Goal: Information Seeking & Learning: Learn about a topic

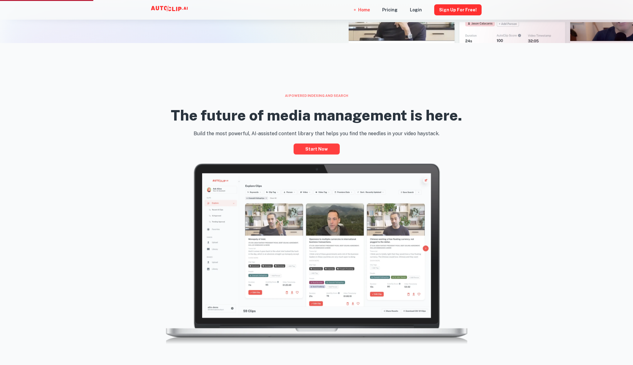
scroll to position [361, 0]
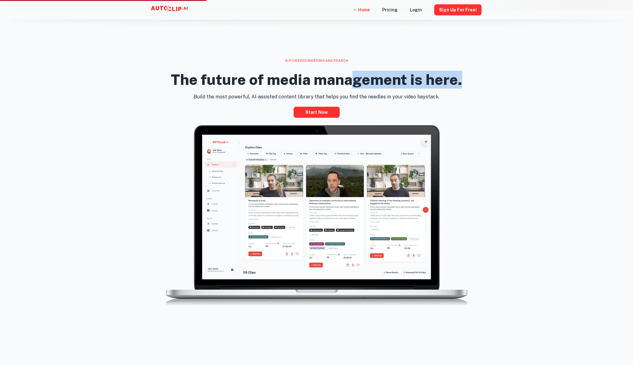
drag, startPoint x: 356, startPoint y: 82, endPoint x: 398, endPoint y: 92, distance: 42.7
click at [398, 92] on div "The future of media management is here." at bounding box center [316, 78] width 291 height 30
click at [407, 93] on p "Build the most powerful, AI-assisted content library that helps you find the ne…" at bounding box center [316, 96] width 354 height 7
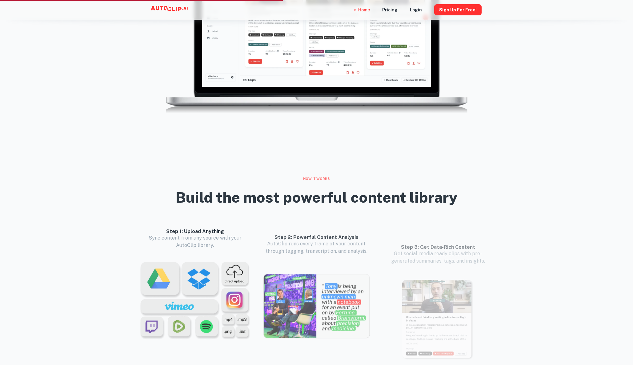
scroll to position [664, 0]
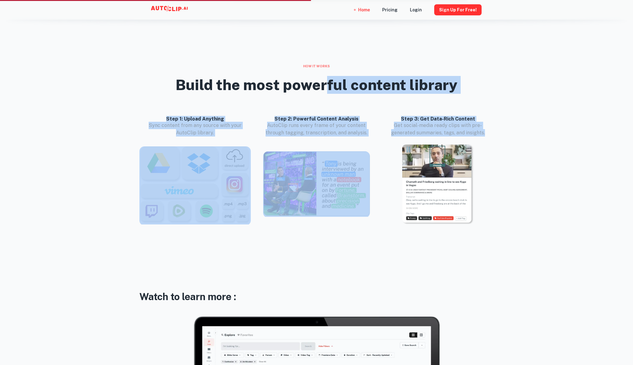
drag, startPoint x: 327, startPoint y: 83, endPoint x: 497, endPoint y: 131, distance: 176.6
click at [497, 131] on div "How it works Build the most powerful content library Step 1: Upload Anything Sy…" at bounding box center [316, 150] width 369 height 172
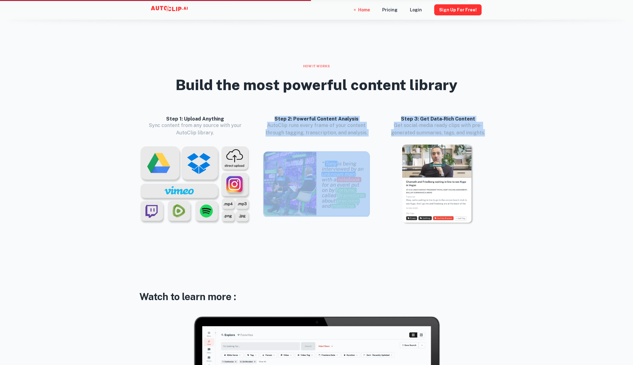
drag, startPoint x: 415, startPoint y: 118, endPoint x: 318, endPoint y: 112, distance: 97.1
click at [319, 112] on div "Step 1: Upload Anything Sync content from any source with your AutoClip library…" at bounding box center [311, 170] width 364 height 129
click at [318, 112] on div "Step 2: Powerful Content Analysis AutoClip runs every frame of your content thr…" at bounding box center [311, 170] width 121 height 129
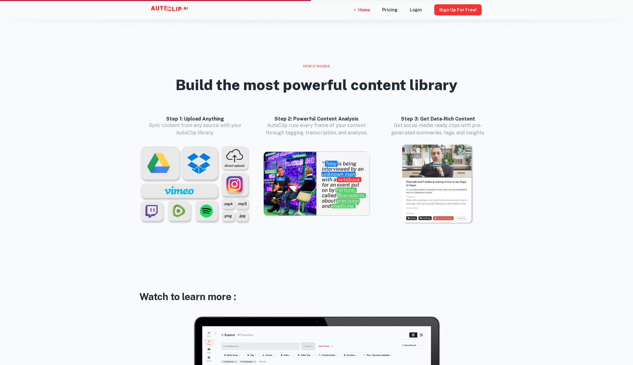
click at [326, 100] on div "Build the most powerful content library" at bounding box center [316, 85] width 282 height 33
click at [328, 99] on div "Build the most powerful content library" at bounding box center [316, 85] width 282 height 33
click at [331, 99] on div "Build the most powerful content library" at bounding box center [316, 85] width 282 height 33
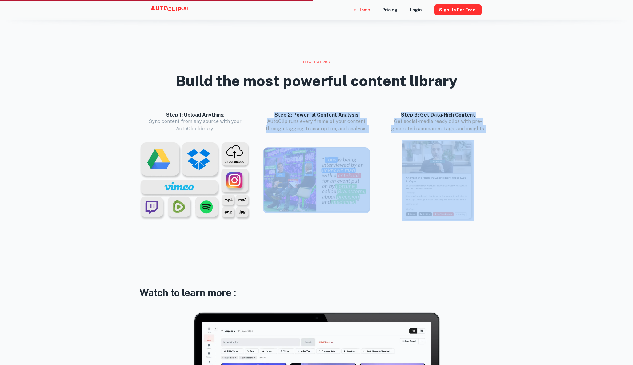
drag, startPoint x: 301, startPoint y: 107, endPoint x: 467, endPoint y: 136, distance: 168.1
click at [467, 136] on div "Step 1: Upload Anything Sync content from any source with your AutoClip library…" at bounding box center [311, 166] width 364 height 129
click at [467, 136] on div "Step 3: Get Data-Rich Content Get social-media ready clips with pre-generated s…" at bounding box center [438, 167] width 112 height 110
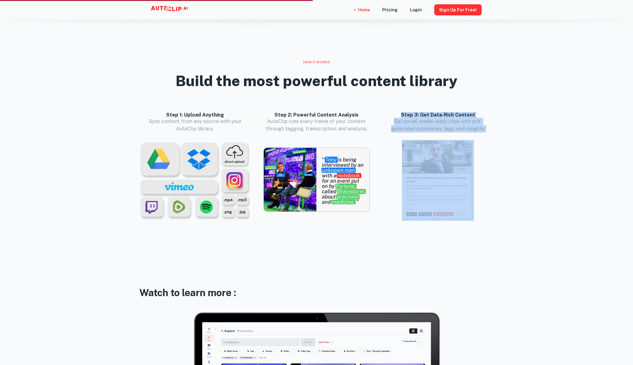
drag, startPoint x: 436, startPoint y: 118, endPoint x: 403, endPoint y: 111, distance: 34.6
click at [407, 109] on div "Step 3: Get Data-Rich Content Get social-media ready clips with pre-generated s…" at bounding box center [432, 166] width 121 height 129
click at [402, 111] on div "Step 3: Get Data-Rich Content Get social-media ready clips with pre-generated s…" at bounding box center [432, 166] width 121 height 129
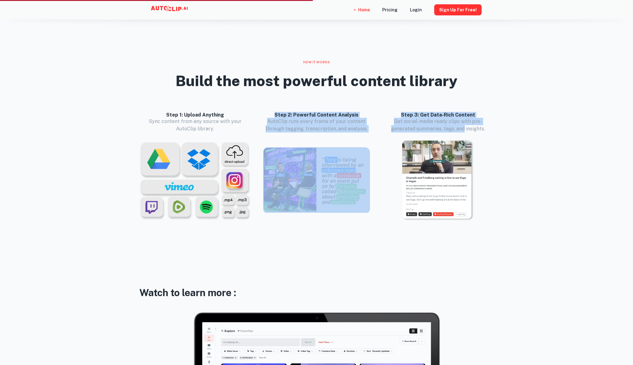
drag, startPoint x: 348, startPoint y: 106, endPoint x: 452, endPoint y: 124, distance: 105.4
click at [452, 124] on div "Step 1: Upload Anything Sync content from any source with your AutoClip library…" at bounding box center [311, 166] width 364 height 129
click at [452, 124] on p "Get social-media ready clips with pre-generated summaries, tags, and insights." at bounding box center [438, 125] width 112 height 15
drag, startPoint x: 468, startPoint y: 131, endPoint x: 338, endPoint y: 105, distance: 132.2
click at [338, 105] on div "Step 1: Upload Anything Sync content from any source with your AutoClip library…" at bounding box center [311, 166] width 364 height 129
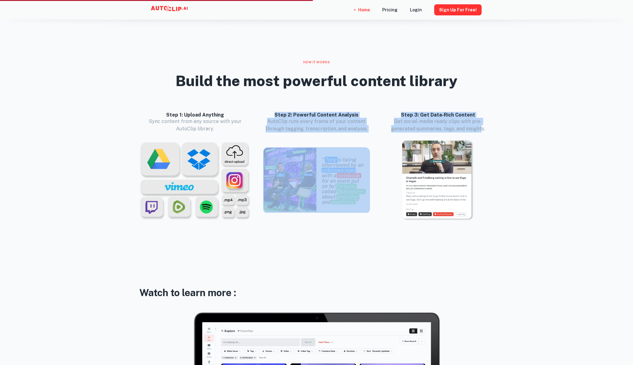
click at [338, 105] on div "Step 2: Powerful Content Analysis AutoClip runs every frame of your content thr…" at bounding box center [311, 166] width 121 height 129
drag, startPoint x: 323, startPoint y: 110, endPoint x: 430, endPoint y: 125, distance: 108.0
click at [430, 125] on div "Step 1: Upload Anything Sync content from any source with your AutoClip library…" at bounding box center [311, 166] width 364 height 129
click at [430, 125] on p "Get social-media ready clips with pre-generated summaries, tags, and insights." at bounding box center [438, 125] width 112 height 15
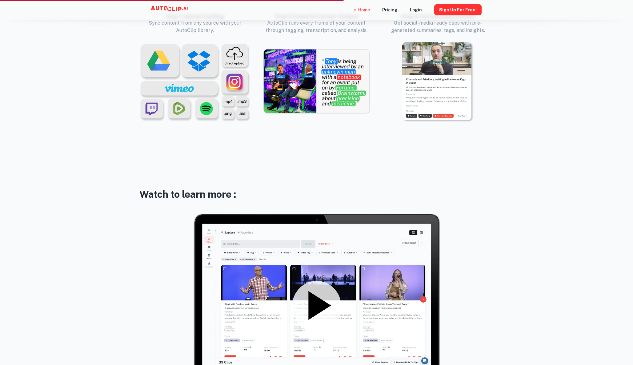
scroll to position [808, 0]
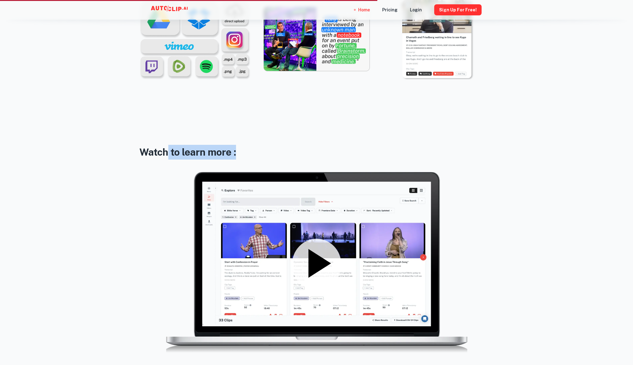
drag, startPoint x: 280, startPoint y: 147, endPoint x: 155, endPoint y: 146, distance: 125.2
click at [167, 148] on h3 "Watch to learn more :" at bounding box center [316, 152] width 354 height 15
click at [155, 146] on h3 "Watch to learn more :" at bounding box center [316, 152] width 354 height 15
drag, startPoint x: 139, startPoint y: 149, endPoint x: 283, endPoint y: 149, distance: 144.5
click at [283, 149] on div "AI powered indexing and search The future of media management is here. Build th…" at bounding box center [316, 165] width 633 height 1209
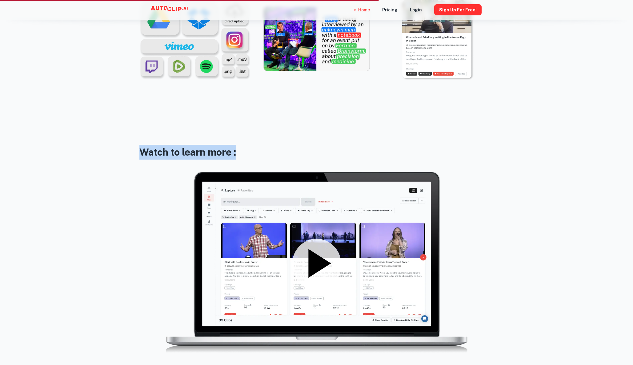
click at [283, 149] on h3 "Watch to learn more :" at bounding box center [316, 152] width 354 height 15
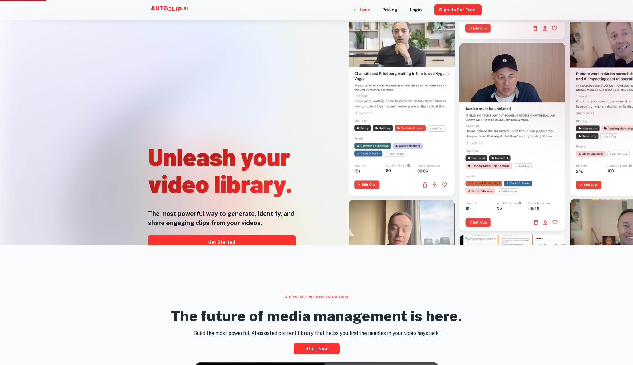
scroll to position [250, 0]
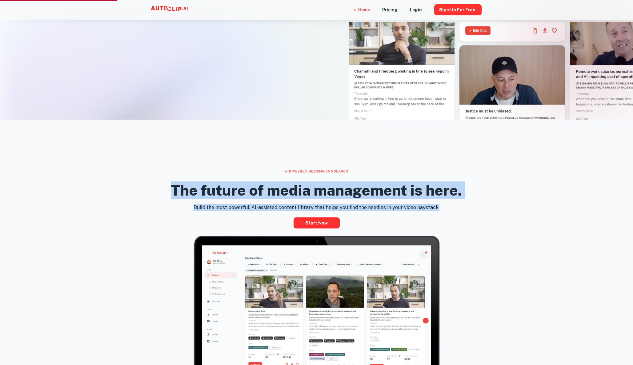
drag, startPoint x: 477, startPoint y: 205, endPoint x: 153, endPoint y: 196, distance: 323.9
click at [153, 196] on div "AI powered indexing and search The future of media management is here. Build th…" at bounding box center [316, 295] width 369 height 252
click at [153, 196] on div "The future of media management is here." at bounding box center [316, 189] width 354 height 30
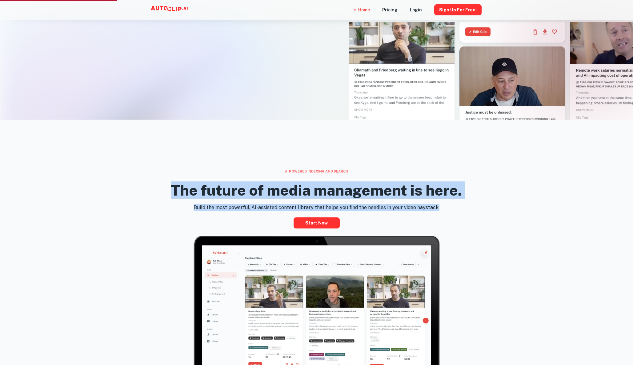
drag, startPoint x: 154, startPoint y: 193, endPoint x: 449, endPoint y: 208, distance: 295.3
click at [449, 208] on div "AI powered indexing and search The future of media management is here. Build th…" at bounding box center [316, 295] width 369 height 252
click at [449, 208] on p "Build the most powerful, AI-assisted content library that helps you find the ne…" at bounding box center [316, 207] width 354 height 7
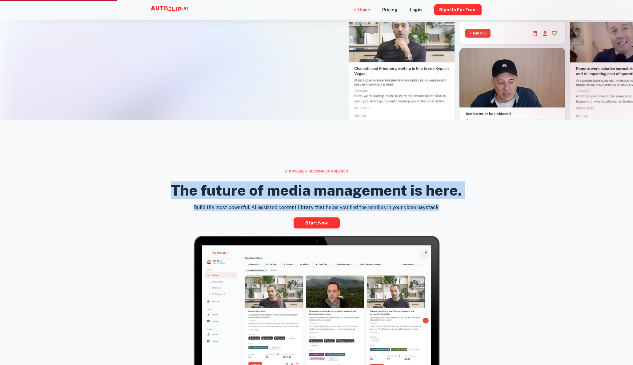
drag, startPoint x: 441, startPoint y: 205, endPoint x: 131, endPoint y: 182, distance: 310.8
click at [131, 182] on div "AI powered indexing and search The future of media management is here. Build th…" at bounding box center [316, 299] width 633 height 358
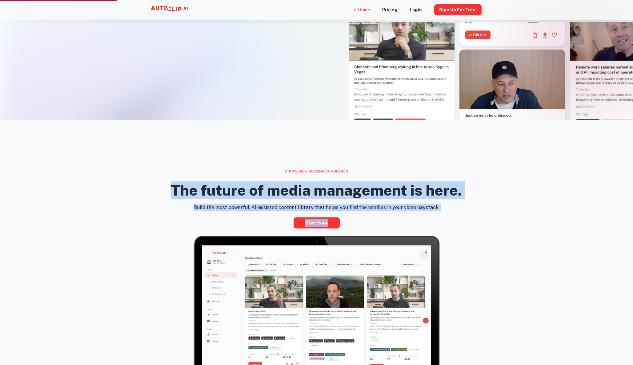
drag, startPoint x: 134, startPoint y: 184, endPoint x: 444, endPoint y: 211, distance: 311.5
click at [444, 211] on div "AI powered indexing and search The future of media management is here. Build th…" at bounding box center [316, 295] width 369 height 252
click at [444, 211] on div "Build the most powerful, AI-assisted content library that helps you find the ne…" at bounding box center [316, 216] width 354 height 25
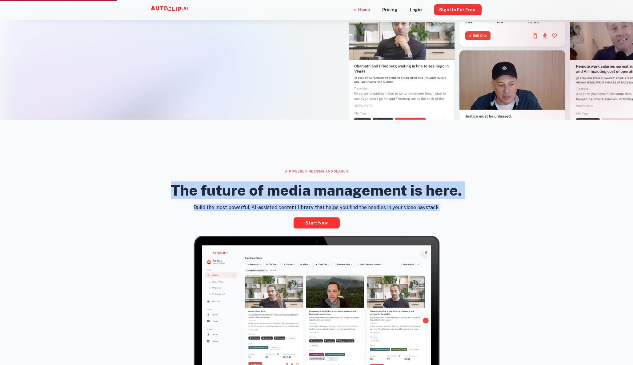
drag, startPoint x: 444, startPoint y: 207, endPoint x: 220, endPoint y: 180, distance: 225.2
click at [220, 180] on div "AI powered indexing and search The future of media management is here. Build th…" at bounding box center [316, 295] width 369 height 252
click at [220, 180] on div "The future of media management is here." at bounding box center [316, 189] width 291 height 30
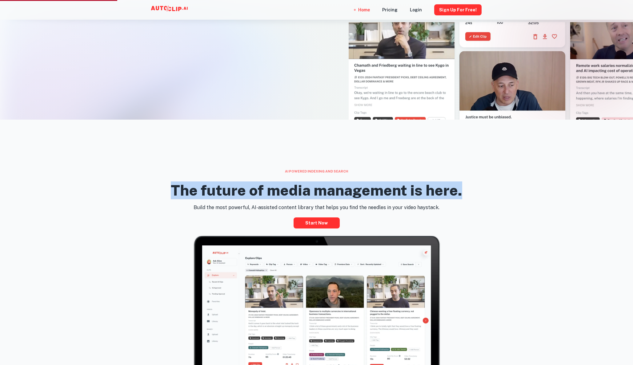
drag, startPoint x: 219, startPoint y: 180, endPoint x: 435, endPoint y: 203, distance: 216.7
click at [435, 203] on div "The future of media management is here." at bounding box center [316, 189] width 291 height 30
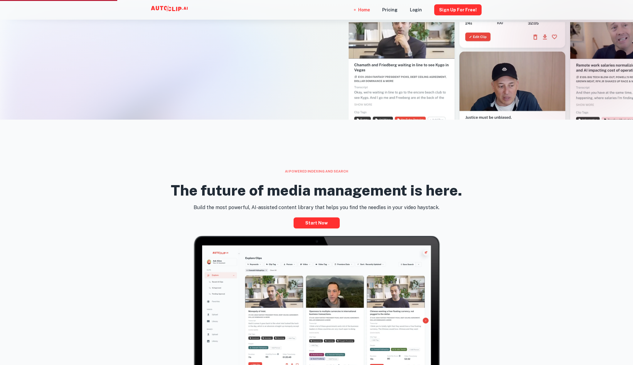
drag, startPoint x: 435, startPoint y: 203, endPoint x: 446, endPoint y: 203, distance: 11.4
click at [435, 203] on div "The future of media management is here." at bounding box center [316, 189] width 291 height 30
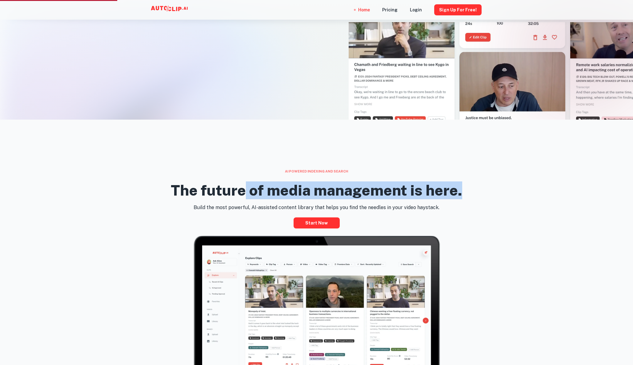
drag, startPoint x: 446, startPoint y: 203, endPoint x: 238, endPoint y: 185, distance: 208.4
click at [238, 185] on div "The future of media management is here." at bounding box center [316, 189] width 291 height 30
click at [238, 185] on h2 "The future of media management is here." at bounding box center [316, 190] width 291 height 18
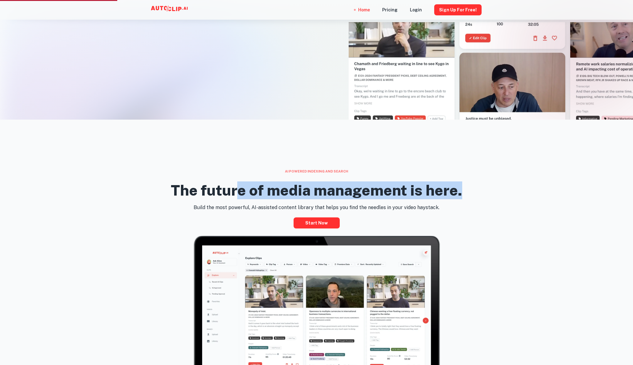
drag, startPoint x: 264, startPoint y: 189, endPoint x: 442, endPoint y: 203, distance: 178.6
click at [442, 203] on div "The future of media management is here." at bounding box center [316, 189] width 291 height 30
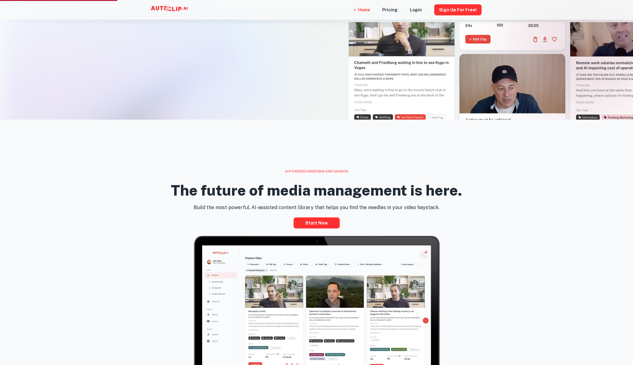
click at [438, 207] on p "Build the most powerful, AI-assisted content library that helps you find the ne…" at bounding box center [316, 207] width 354 height 7
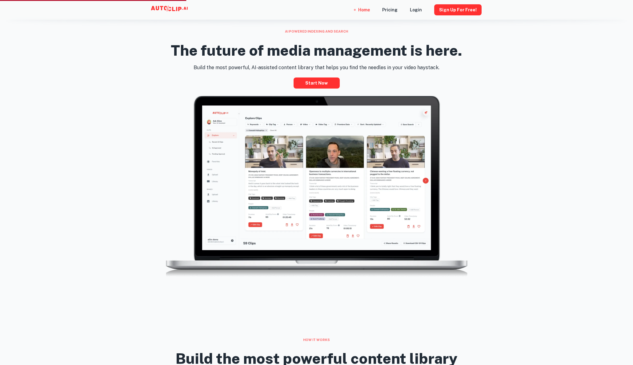
scroll to position [322, 0]
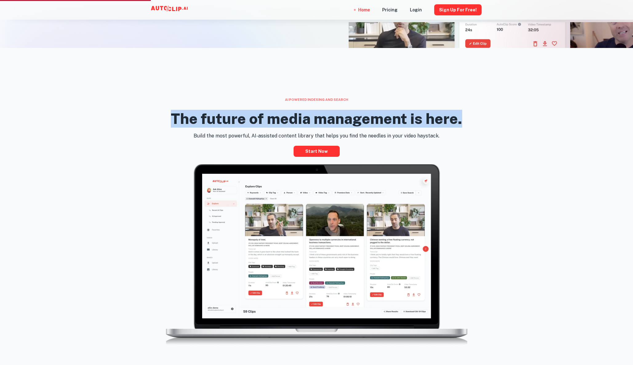
drag, startPoint x: 477, startPoint y: 132, endPoint x: 134, endPoint y: 115, distance: 343.3
click at [134, 115] on div "AI powered indexing and search The future of media management is here. Build th…" at bounding box center [316, 223] width 369 height 252
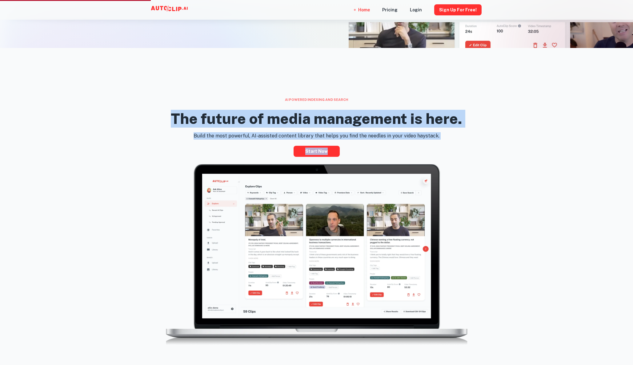
drag, startPoint x: 156, startPoint y: 117, endPoint x: 443, endPoint y: 144, distance: 288.8
click at [443, 144] on div "AI powered indexing and search The future of media management is here. Build th…" at bounding box center [316, 223] width 369 height 252
click at [450, 137] on p "Build the most powerful, AI-assisted content library that helps you find the ne…" at bounding box center [316, 135] width 354 height 7
drag, startPoint x: 448, startPoint y: 134, endPoint x: 129, endPoint y: 123, distance: 318.8
click at [129, 123] on div "AI powered indexing and search The future of media management is here. Build th…" at bounding box center [316, 227] width 633 height 358
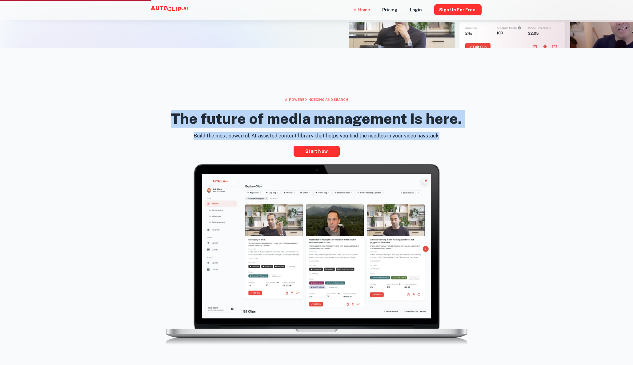
click at [129, 123] on div "AI powered indexing and search The future of media management is here. Build th…" at bounding box center [316, 227] width 633 height 358
drag, startPoint x: 137, startPoint y: 119, endPoint x: 489, endPoint y: 133, distance: 351.8
click at [489, 133] on div "AI powered indexing and search The future of media management is here. Build th…" at bounding box center [316, 223] width 369 height 252
click at [489, 133] on p "Build the most powerful, AI-assisted content library that helps you find the ne…" at bounding box center [316, 135] width 354 height 7
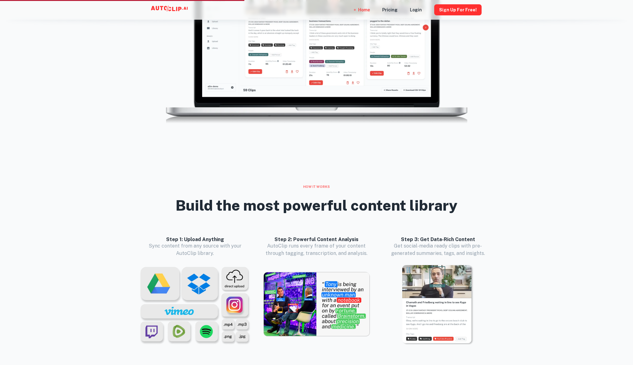
scroll to position [636, 0]
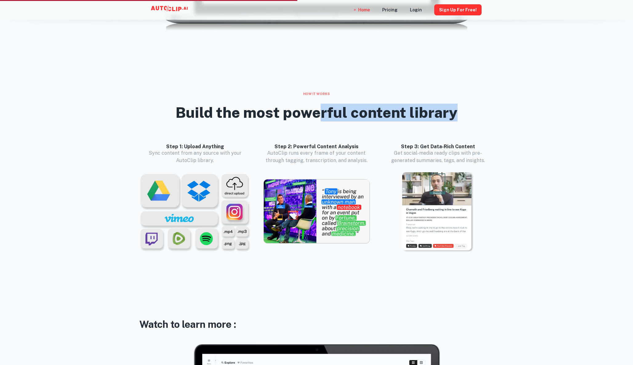
drag, startPoint x: 323, startPoint y: 108, endPoint x: 492, endPoint y: 113, distance: 168.9
click at [492, 113] on div "Build the most powerful content library" at bounding box center [316, 112] width 354 height 33
drag, startPoint x: 476, startPoint y: 113, endPoint x: 300, endPoint y: 109, distance: 175.9
click at [300, 109] on div "Build the most powerful content library" at bounding box center [316, 112] width 354 height 33
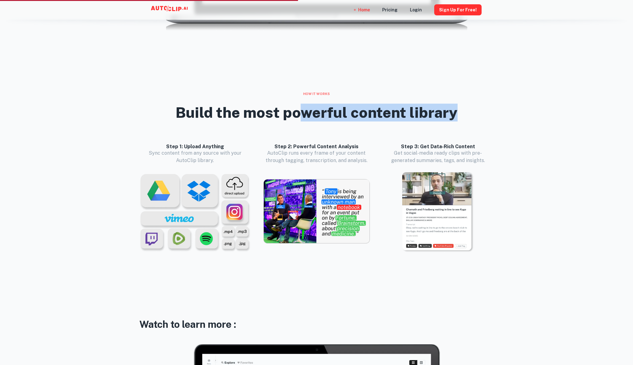
click at [300, 109] on h2 "Build the most powerful content library" at bounding box center [316, 113] width 282 height 18
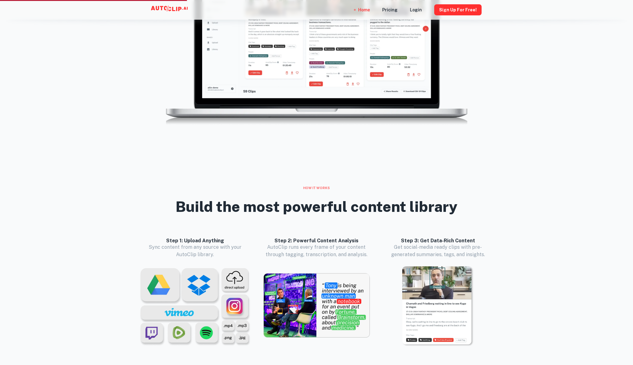
scroll to position [381, 0]
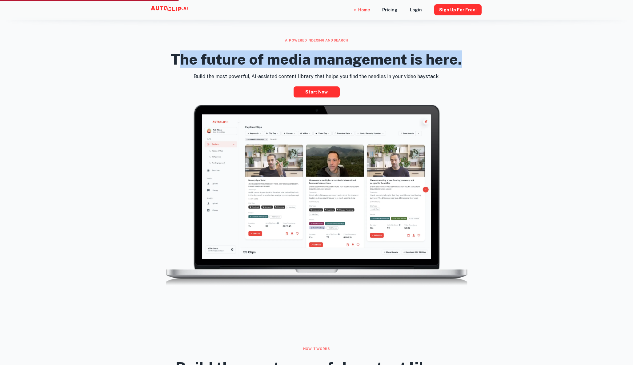
drag, startPoint x: 181, startPoint y: 55, endPoint x: 423, endPoint y: 68, distance: 242.6
click at [423, 68] on div "The future of media management is here." at bounding box center [316, 58] width 291 height 30
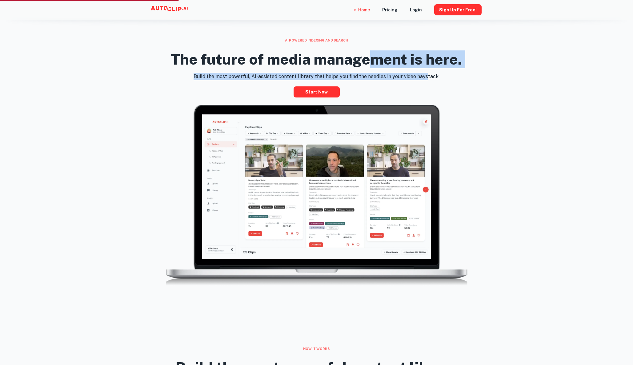
drag, startPoint x: 420, startPoint y: 72, endPoint x: 370, endPoint y: 57, distance: 53.1
click at [372, 57] on div "AI powered indexing and search The future of media management is here. Build th…" at bounding box center [316, 164] width 369 height 252
click at [370, 56] on h2 "The future of media management is here." at bounding box center [316, 59] width 291 height 18
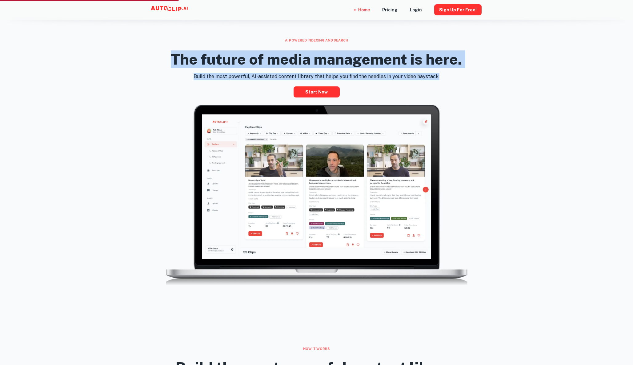
drag, startPoint x: 121, startPoint y: 58, endPoint x: 441, endPoint y: 77, distance: 321.3
click at [441, 77] on div "AI powered indexing and search The future of media management is here. Build th…" at bounding box center [316, 168] width 633 height 358
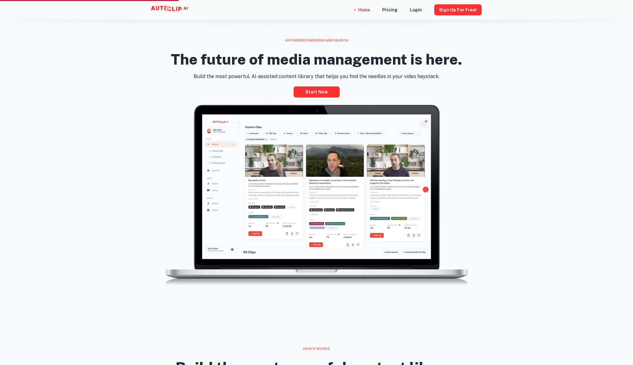
click at [441, 77] on p "Build the most powerful, AI-assisted content library that helps you find the ne…" at bounding box center [316, 76] width 354 height 7
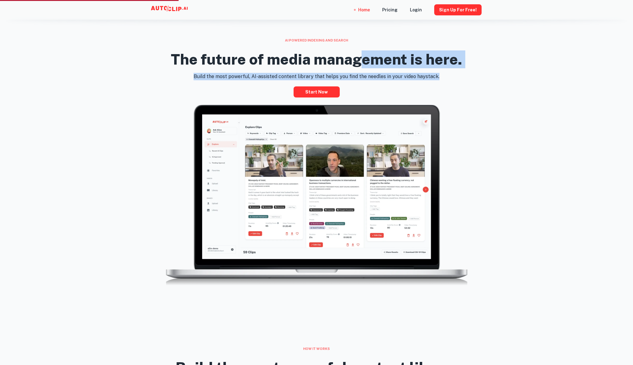
drag, startPoint x: 443, startPoint y: 77, endPoint x: 363, endPoint y: 54, distance: 83.0
click at [363, 54] on div "AI powered indexing and search The future of media management is here. Build th…" at bounding box center [316, 164] width 369 height 252
click at [363, 54] on h2 "The future of media management is here." at bounding box center [316, 59] width 291 height 18
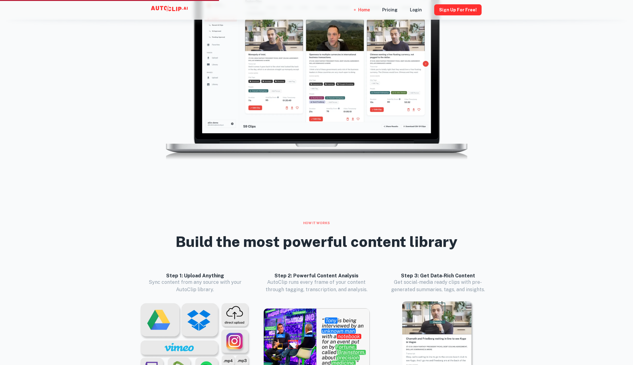
scroll to position [347, 0]
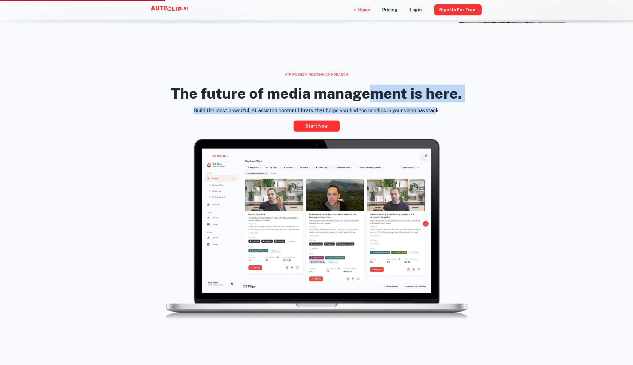
drag, startPoint x: 432, startPoint y: 109, endPoint x: 373, endPoint y: 94, distance: 60.8
click at [373, 94] on div "AI powered indexing and search The future of media management is here. Build th…" at bounding box center [316, 198] width 369 height 252
click at [373, 94] on h2 "The future of media management is here." at bounding box center [316, 94] width 291 height 18
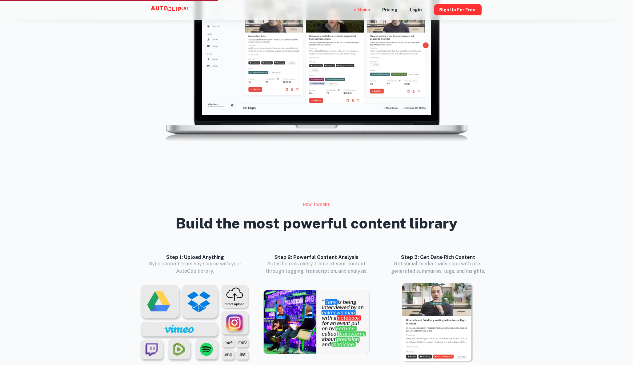
scroll to position [636, 0]
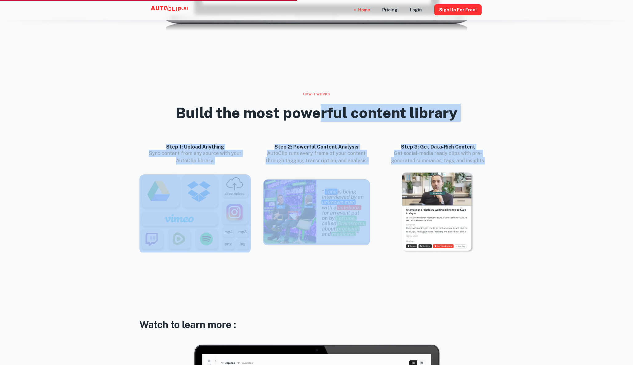
drag, startPoint x: 318, startPoint y: 108, endPoint x: 472, endPoint y: 158, distance: 162.3
click at [472, 158] on div "How it works Build the most powerful content library Step 1: Upload Anything Sy…" at bounding box center [316, 178] width 369 height 172
click at [472, 158] on p "Get social-media ready clips with pre-generated summaries, tags, and insights." at bounding box center [438, 157] width 112 height 15
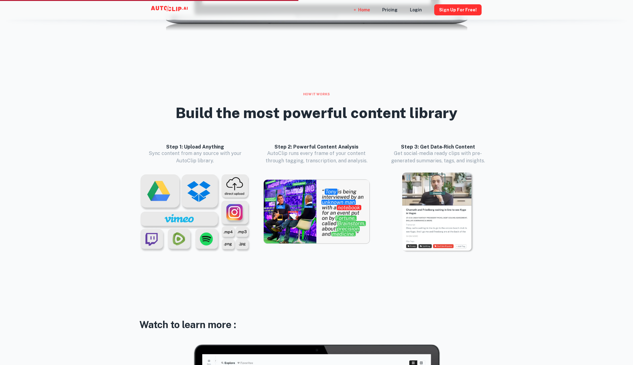
scroll to position [655, 0]
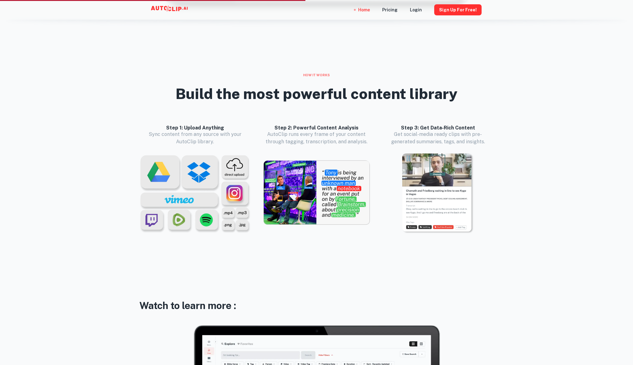
click at [498, 153] on div "How it works Build the most powerful content library Step 1: Upload Anything Sy…" at bounding box center [316, 159] width 369 height 172
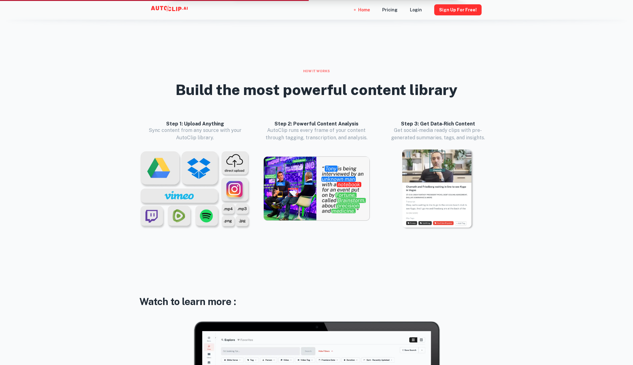
scroll to position [663, 0]
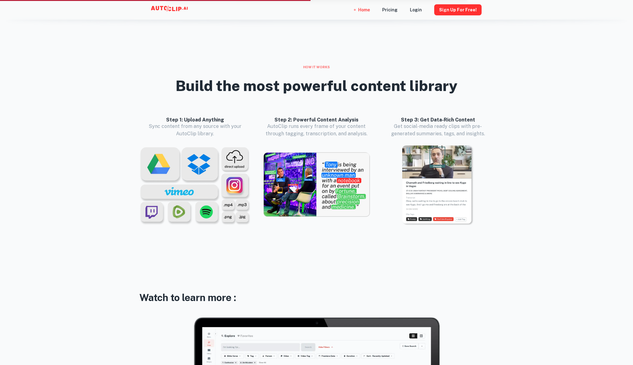
click at [507, 149] on div "How it works Build the most powerful content library Step 1: Upload Anything Sy…" at bounding box center [316, 175] width 633 height 221
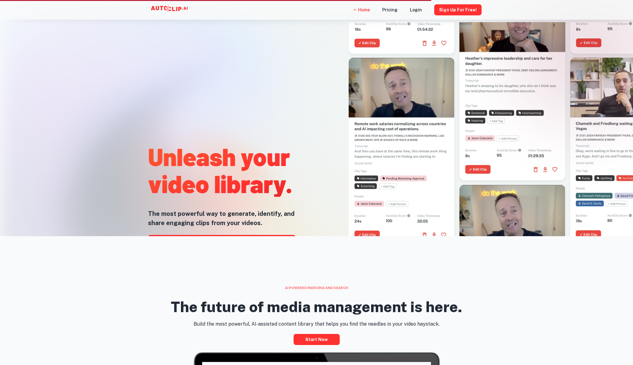
scroll to position [0, 0]
